Goal: Transaction & Acquisition: Purchase product/service

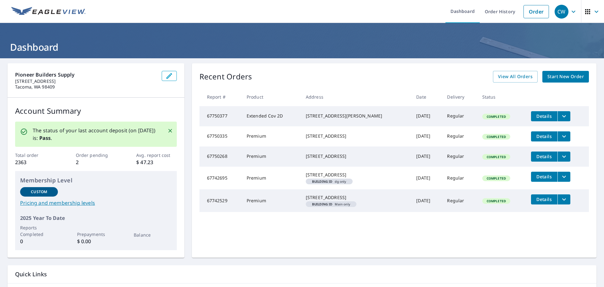
click at [561, 76] on span "Start New Order" at bounding box center [566, 77] width 37 height 8
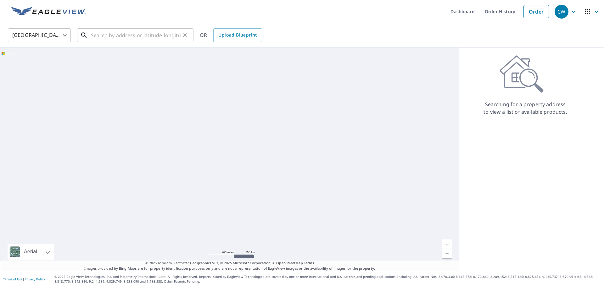
click at [155, 38] on input "text" at bounding box center [136, 35] width 90 height 18
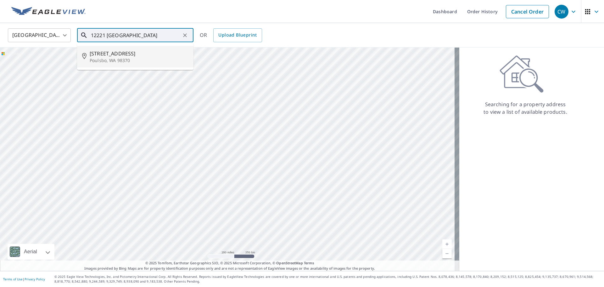
click at [133, 57] on span "[STREET_ADDRESS]" at bounding box center [139, 54] width 99 height 8
type input "[STREET_ADDRESS]"
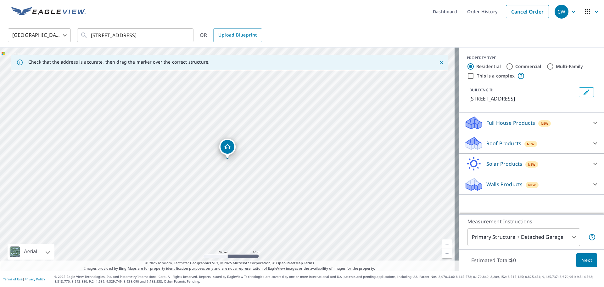
click at [594, 144] on icon at bounding box center [596, 143] width 4 height 2
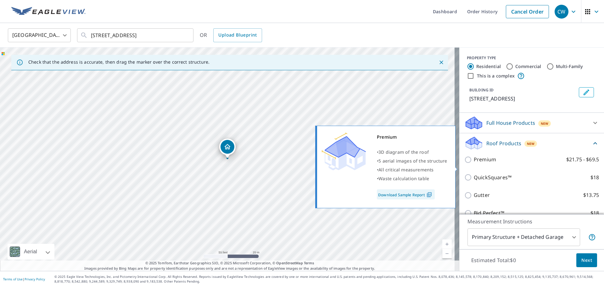
click at [465, 163] on input "Premium $21.75 - $69.5" at bounding box center [469, 160] width 9 height 8
checkbox input "true"
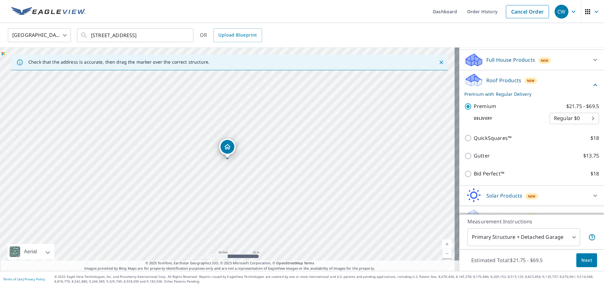
scroll to position [83, 0]
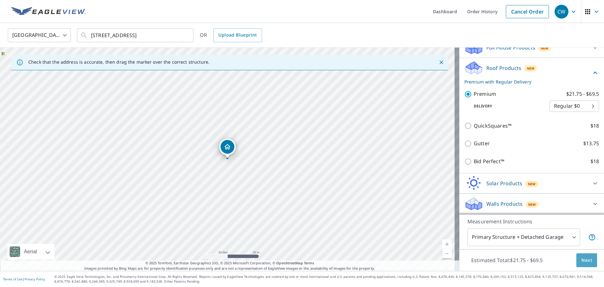
click at [582, 261] on span "Next" at bounding box center [587, 260] width 11 height 8
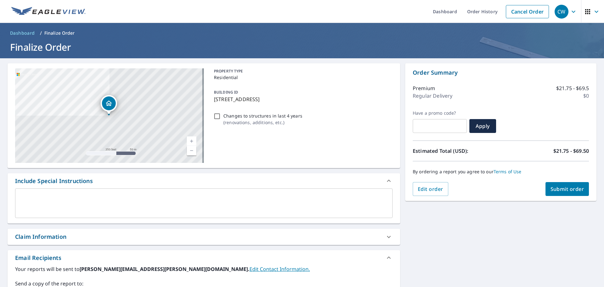
click at [35, 198] on textarea at bounding box center [204, 203] width 369 height 18
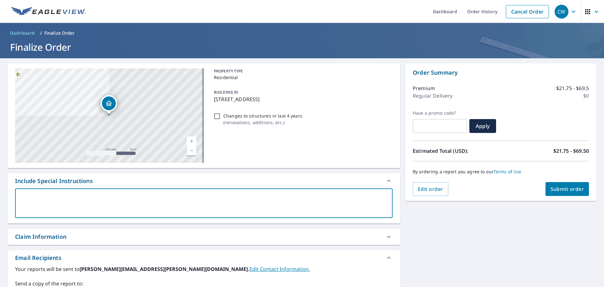
type textarea "B"
type textarea "x"
type textarea "Bo"
type textarea "x"
type textarea "Bot"
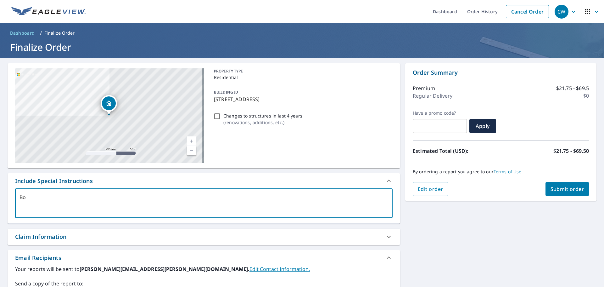
type textarea "x"
type textarea "Both"
type textarea "x"
type textarea "[PERSON_NAME]"
type textarea "x"
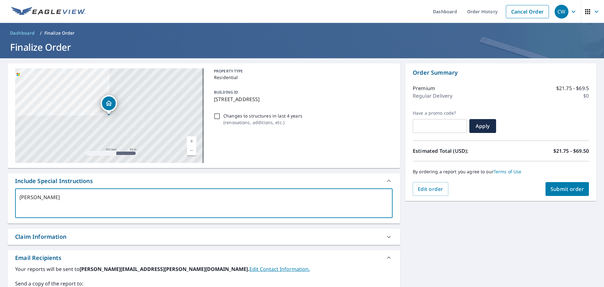
type textarea "Bother"
type textarea "x"
type textarea "Bother"
type textarea "x"
type textarea "Bother"
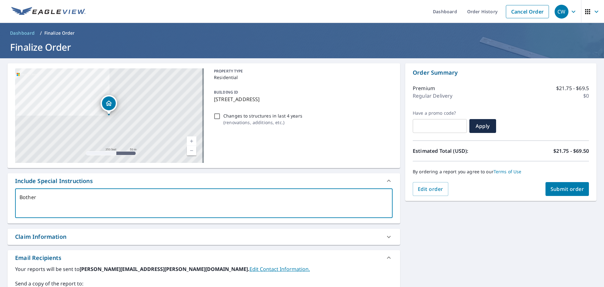
type textarea "x"
type textarea "[PERSON_NAME]"
type textarea "x"
type textarea "Both"
type textarea "x"
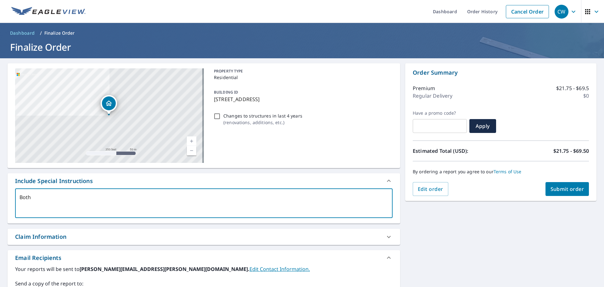
type textarea "Both"
type textarea "x"
type textarea "Both b"
type textarea "x"
type textarea "Both bu"
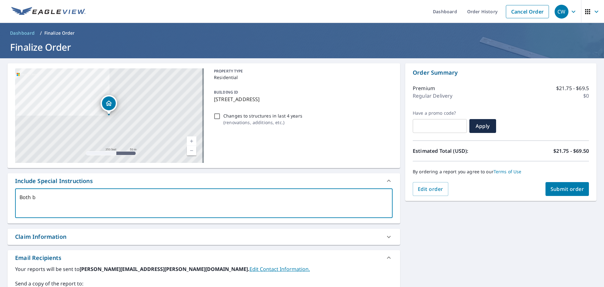
type textarea "x"
type textarea "Both [PERSON_NAME]"
type textarea "x"
type textarea "Both buil"
type textarea "x"
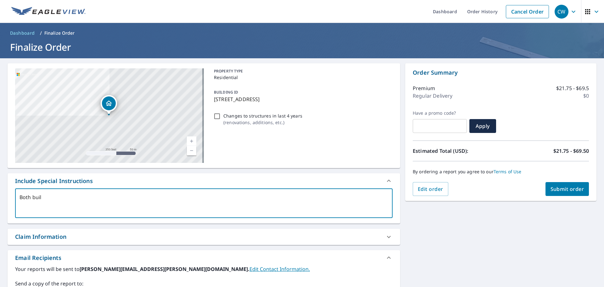
type textarea "Both build"
type textarea "x"
type textarea "Both buildi"
type textarea "x"
type textarea "Both buildih"
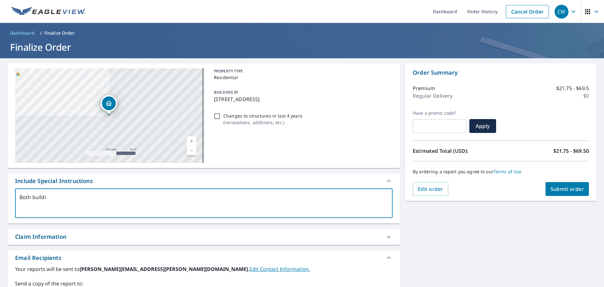
type textarea "x"
type textarea "Both buildihg"
type textarea "x"
type textarea "Both buildih"
type textarea "x"
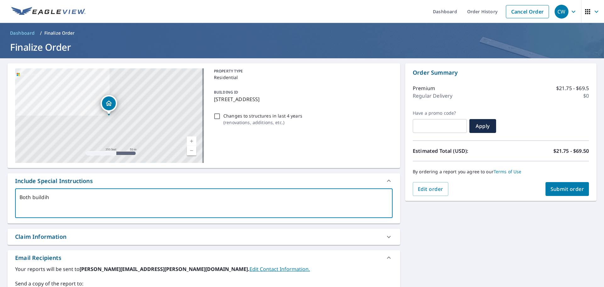
type textarea "Both buildi"
type textarea "x"
type textarea "Both buildin"
type textarea "x"
type textarea "Both building"
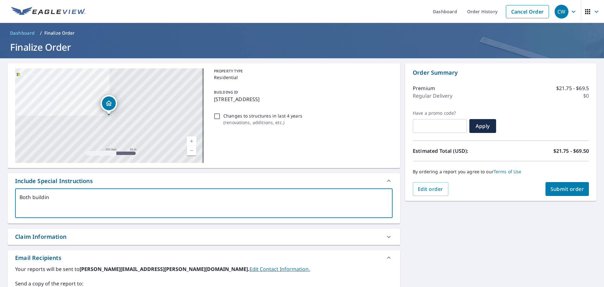
type textarea "x"
type textarea "Both buildings"
type textarea "x"
type textarea "Both buildings"
type textarea "x"
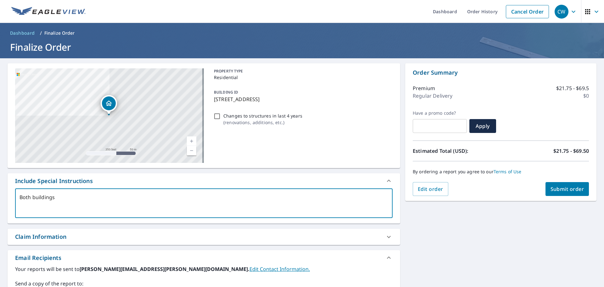
type textarea "Both buildings o"
type textarea "x"
type textarea "Both buildings on"
type textarea "x"
type textarea "Both buildings on"
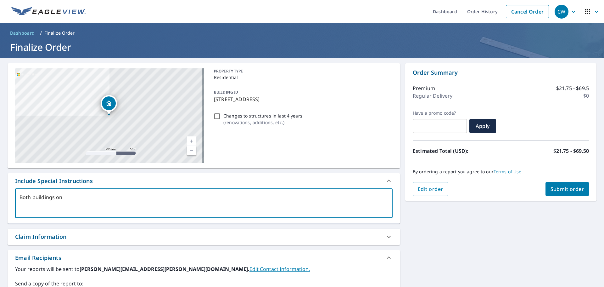
type textarea "x"
type textarea "Both buildings on s"
type textarea "x"
type textarea "Both buildings on si"
type textarea "x"
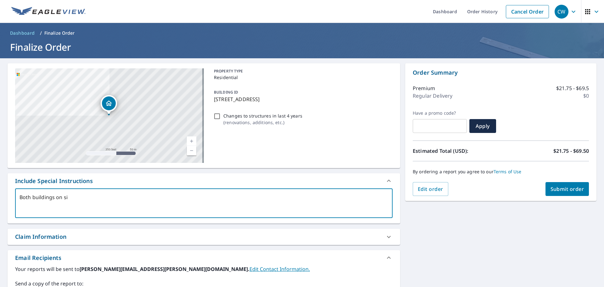
type textarea "Both buildings on s"
type textarea "x"
type textarea "Both buildings on"
type textarea "x"
type textarea "Both buildings on"
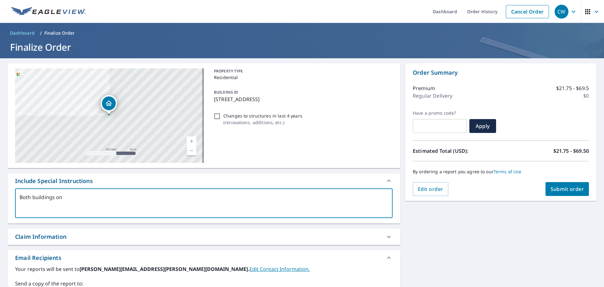
type textarea "x"
type textarea "Both buildings ons"
type textarea "x"
type textarea "Both buildings onsi"
type textarea "x"
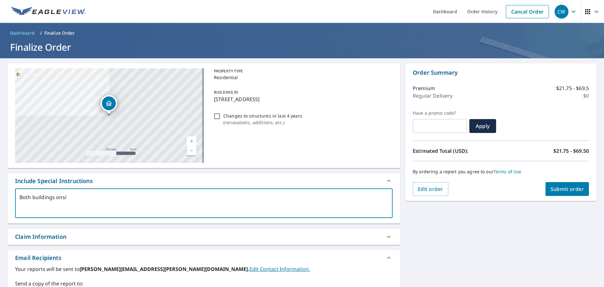
type textarea "Both buildings onsit"
type textarea "x"
type textarea "Both buildings onsite"
type textarea "x"
type textarea "Both buildings onsite"
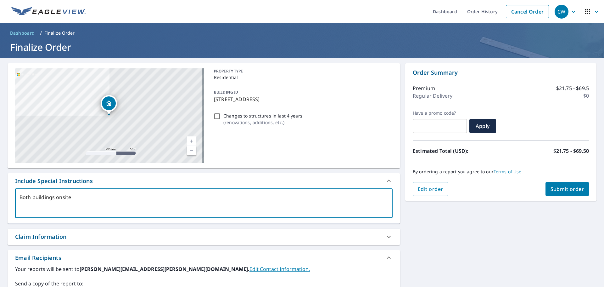
type textarea "x"
type textarea "Both buildings onsite"
type textarea "x"
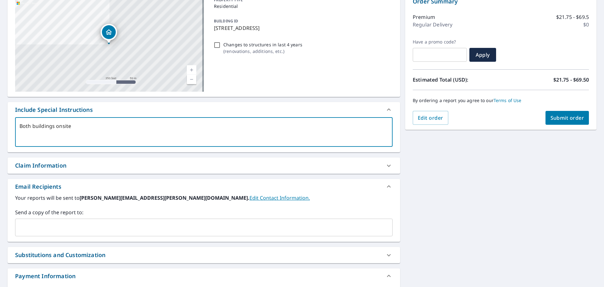
scroll to position [114, 0]
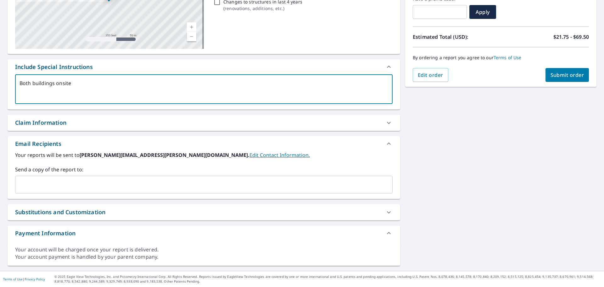
type textarea "Both buildings onsite"
click at [43, 126] on div "Claim Information" at bounding box center [40, 122] width 51 height 8
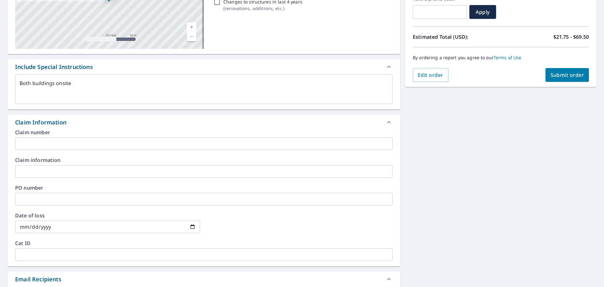
click at [46, 144] on input "text" at bounding box center [204, 143] width 378 height 13
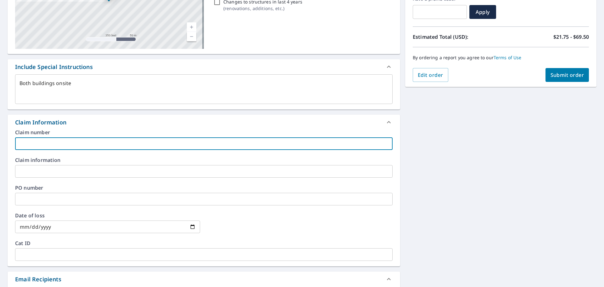
click at [46, 139] on input "text" at bounding box center [204, 143] width 378 height 13
type textarea "x"
type input "3"
type textarea "x"
type input "35"
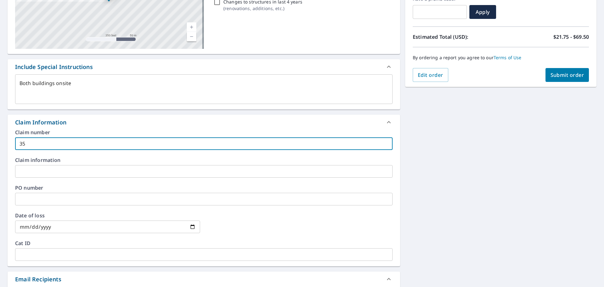
type textarea "x"
type input "350"
type textarea "x"
type input "3503"
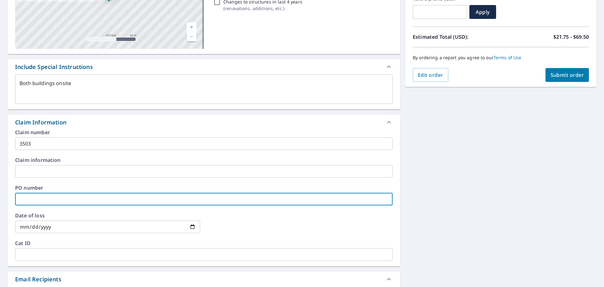
click at [33, 203] on input "text" at bounding box center [204, 199] width 378 height 13
type input "kitsap roofing"
type textarea "x"
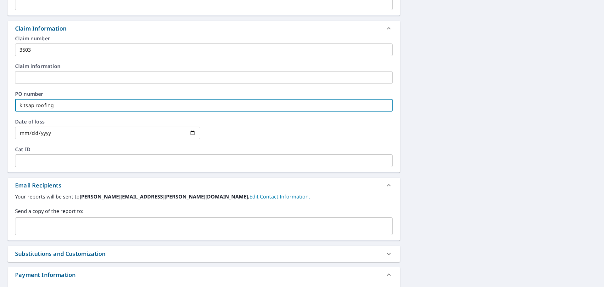
scroll to position [208, 0]
click at [52, 224] on input "text" at bounding box center [199, 225] width 363 height 12
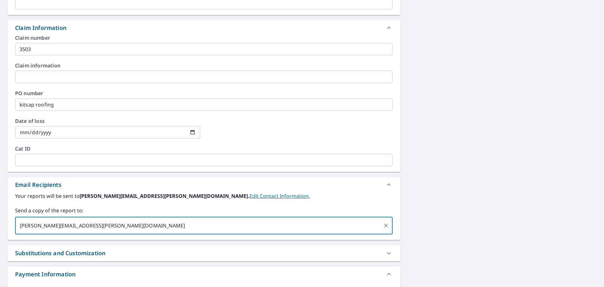
type input "[PERSON_NAME][EMAIL_ADDRESS][PERSON_NAME][DOMAIN_NAME]"
type textarea "x"
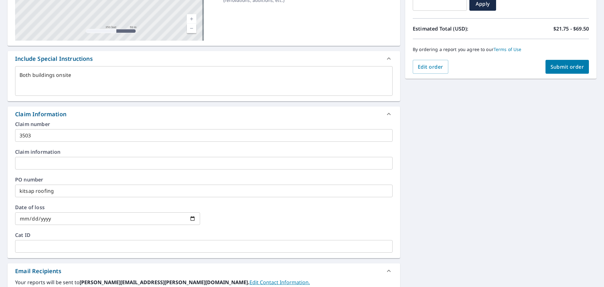
scroll to position [92, 0]
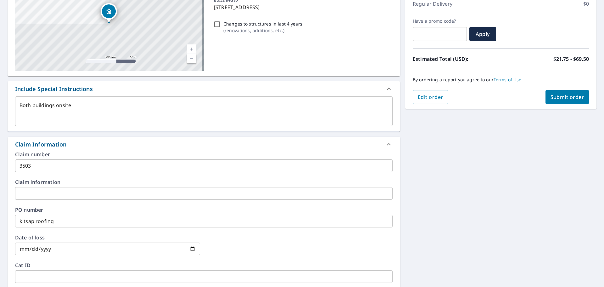
click at [557, 96] on span "Submit order" at bounding box center [568, 96] width 34 height 7
type textarea "x"
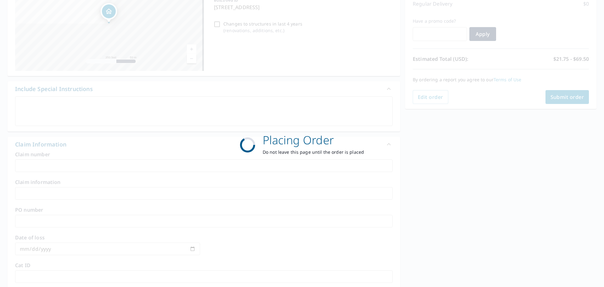
scroll to position [84, 0]
